Goal: Connect with others: Connect with other users

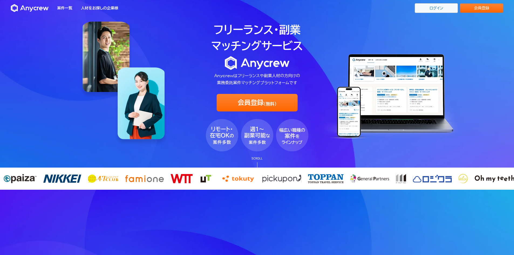
drag, startPoint x: 0, startPoint y: 0, endPoint x: 446, endPoint y: 8, distance: 446.3
click at [446, 8] on link "ログイン" at bounding box center [436, 8] width 43 height 10
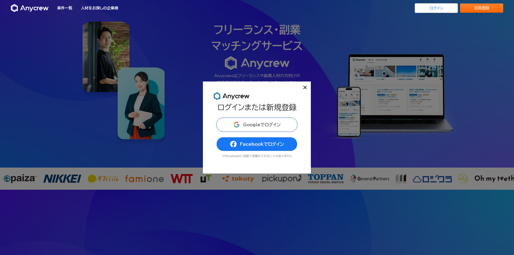
click at [291, 125] on button "Googleでログイン" at bounding box center [256, 125] width 81 height 14
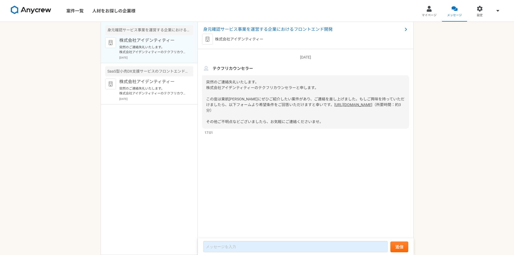
drag, startPoint x: 161, startPoint y: 43, endPoint x: 165, endPoint y: 69, distance: 26.3
click at [161, 43] on p "株式会社アイデンティティー" at bounding box center [152, 40] width 67 height 6
click at [168, 95] on p "突然のご連絡失礼いたします。 株式会社アイデンティティーのテクフリカウンセラーと申します。 この度は東航[PERSON_NAME]にぜひご紹介したい案件があり…" at bounding box center [152, 91] width 67 height 10
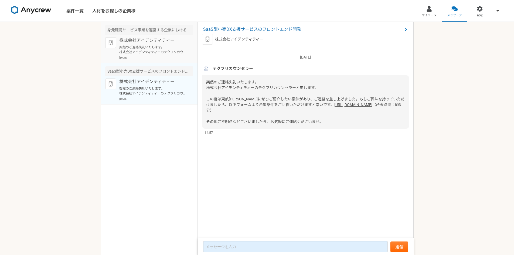
click at [172, 55] on div "株式会社アイデンティティー 突然のご連絡失礼いたします。 株式会社アイデンティティーのテクフリカウンセラーと申します。 この度は東航[PERSON_NAME]…" at bounding box center [156, 48] width 74 height 22
